Goal: Task Accomplishment & Management: Manage account settings

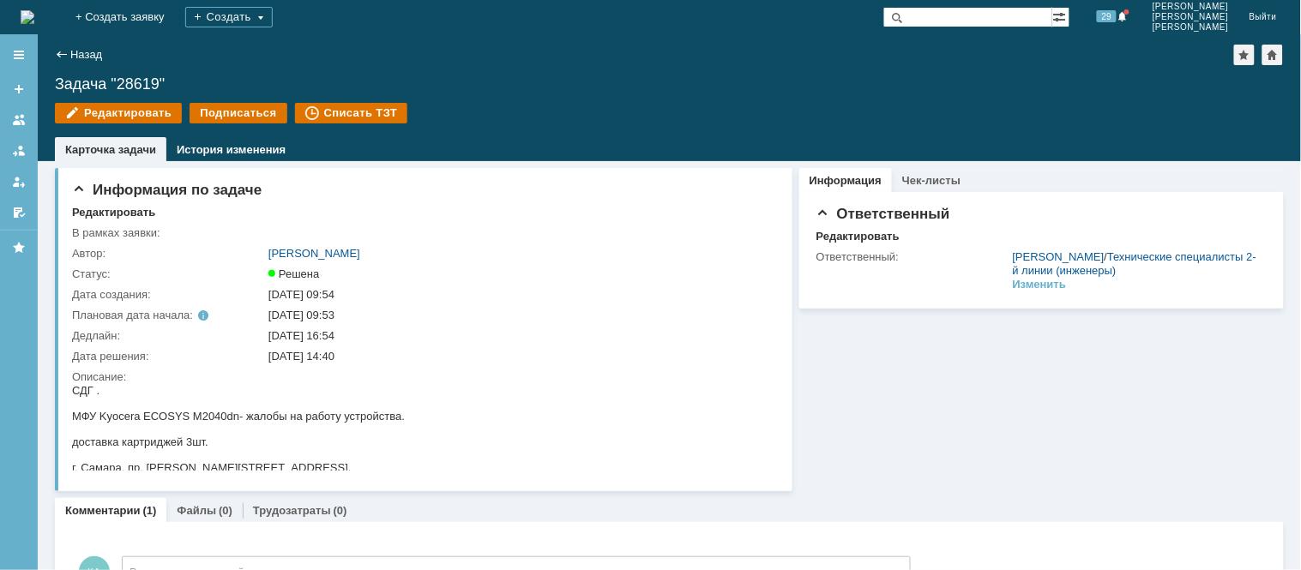
click at [34, 10] on img at bounding box center [28, 17] width 14 height 14
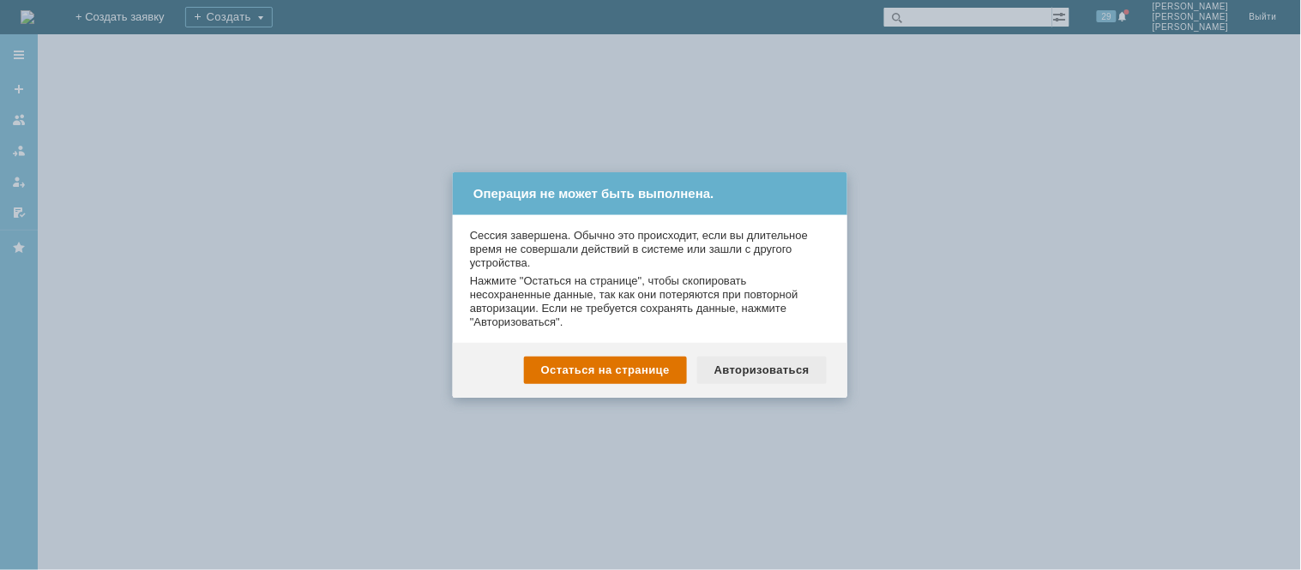
click at [776, 364] on div "Авторизоваться" at bounding box center [761, 370] width 129 height 27
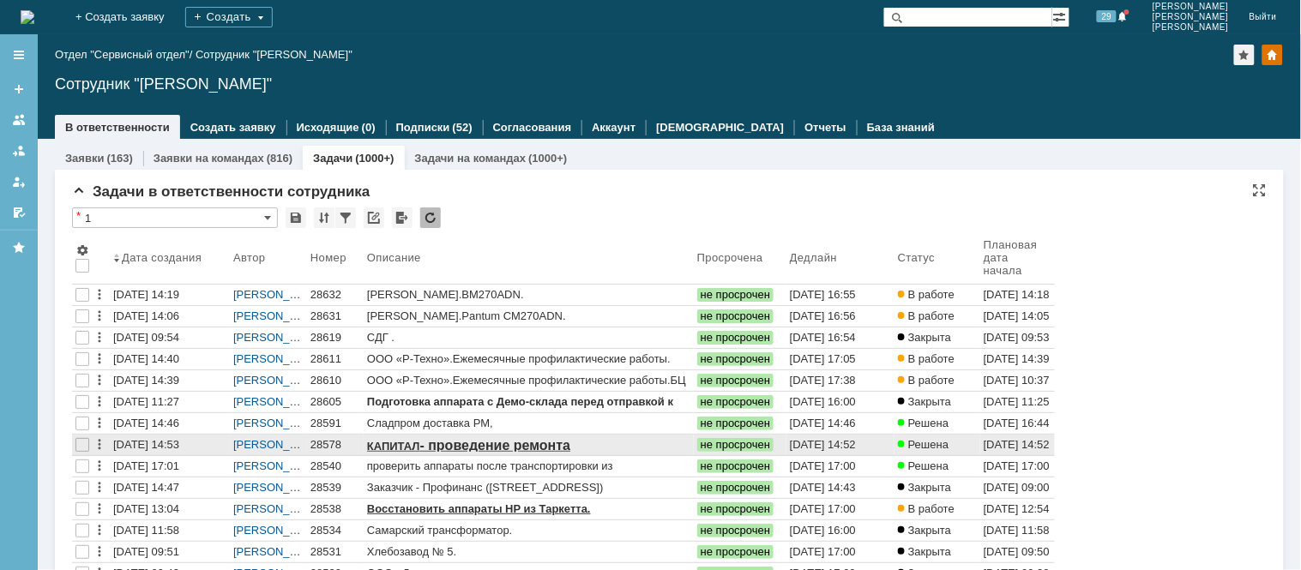
click at [322, 442] on div "28578" at bounding box center [335, 445] width 50 height 14
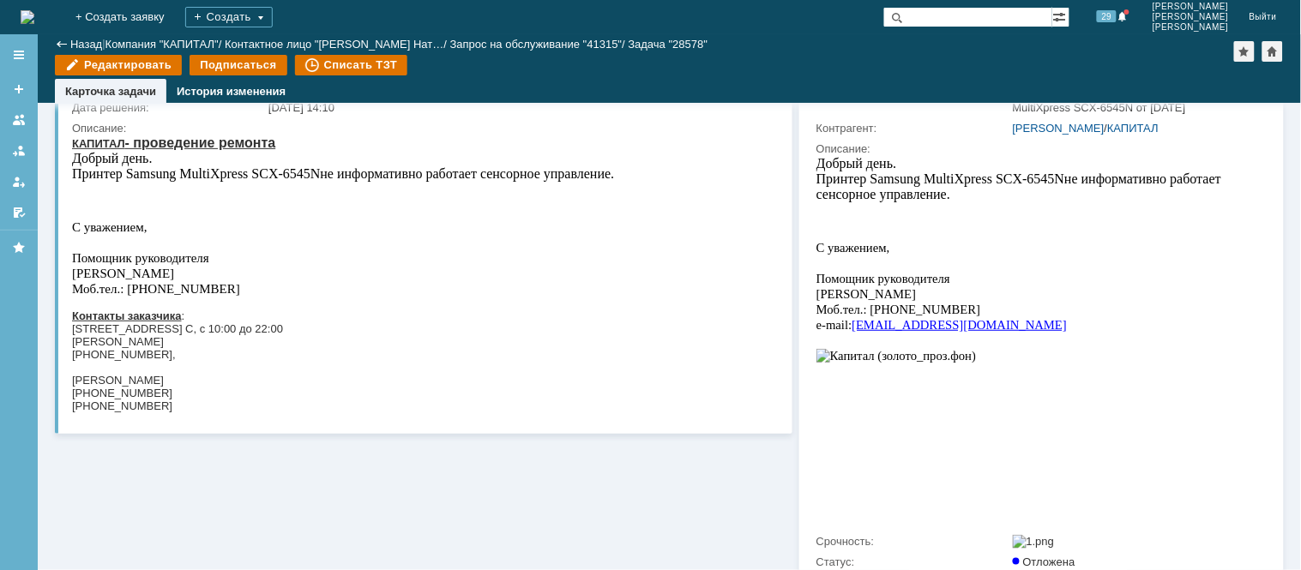
scroll to position [95, 0]
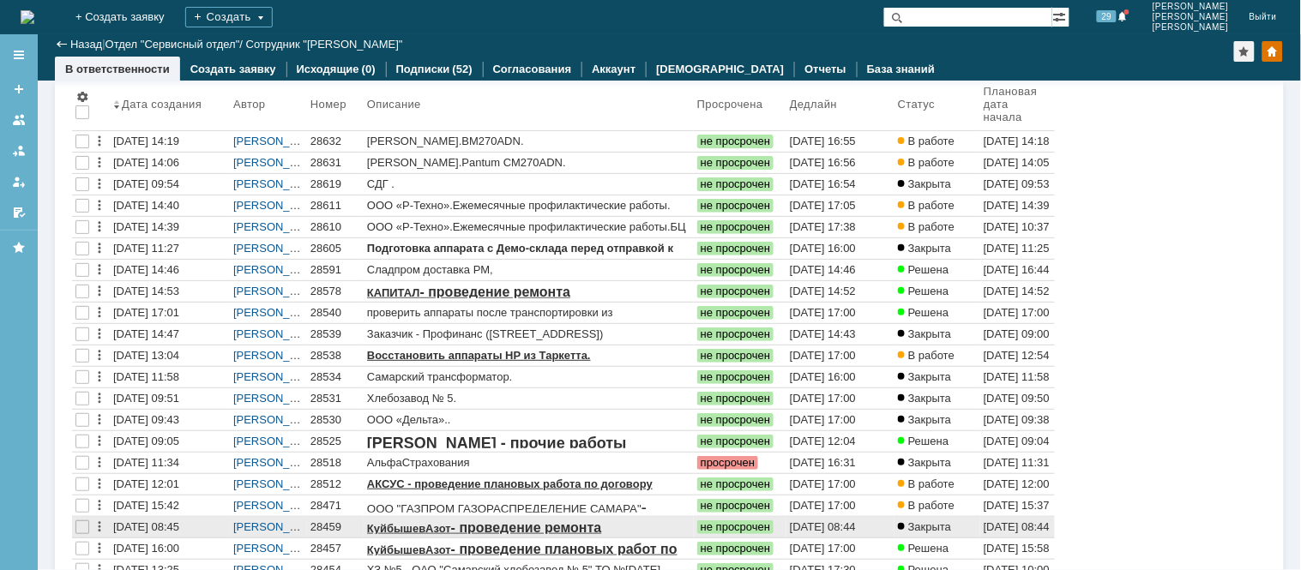
scroll to position [190, 0]
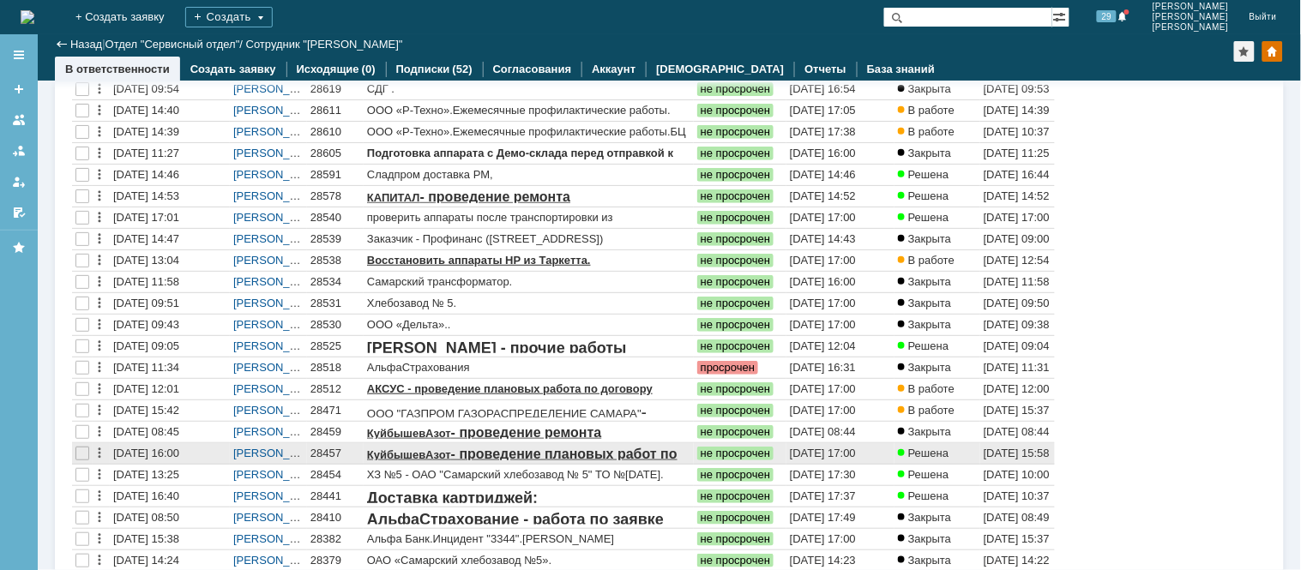
click at [323, 452] on div "28457" at bounding box center [335, 454] width 50 height 14
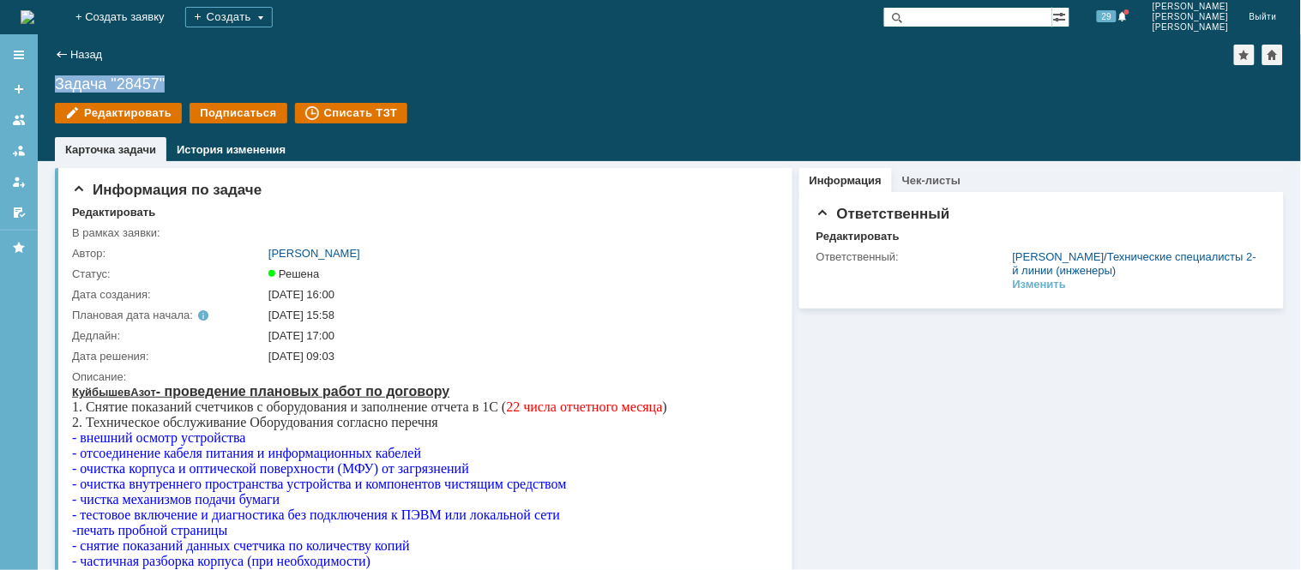
drag, startPoint x: 173, startPoint y: 78, endPoint x: 55, endPoint y: 81, distance: 118.4
click at [55, 81] on div "Задача "28457"" at bounding box center [669, 83] width 1229 height 17
copy div "Задача "28457""
